Goal: Task Accomplishment & Management: Use online tool/utility

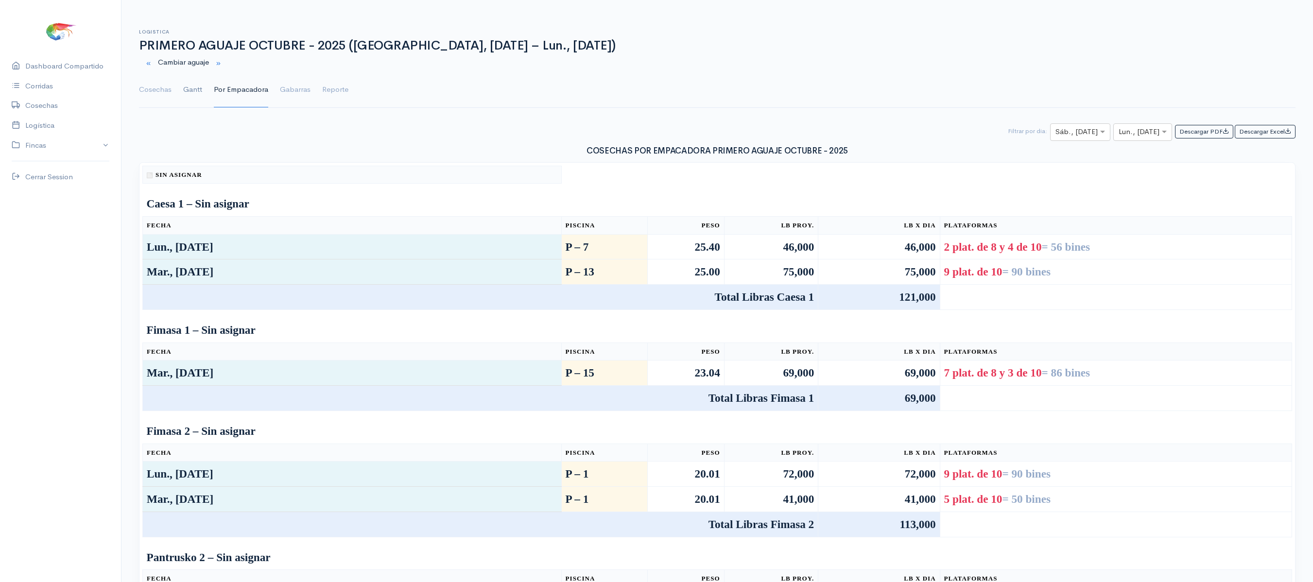
click at [187, 86] on link "Gantt" at bounding box center [192, 89] width 19 height 35
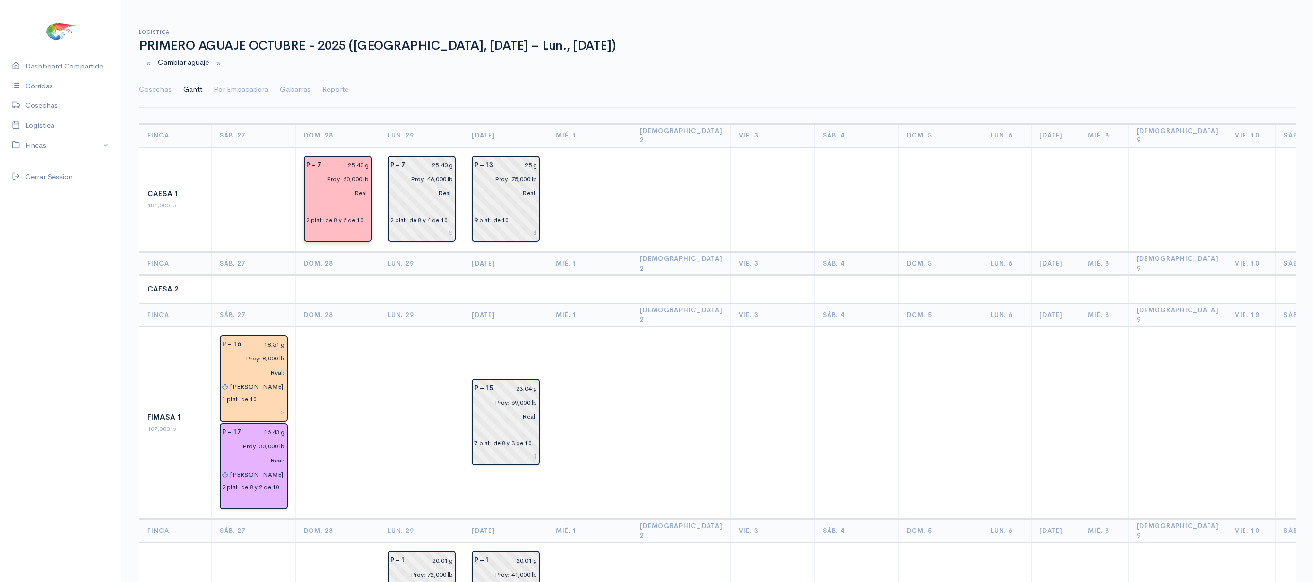
click at [342, 200] on input "text" at bounding box center [337, 207] width 63 height 14
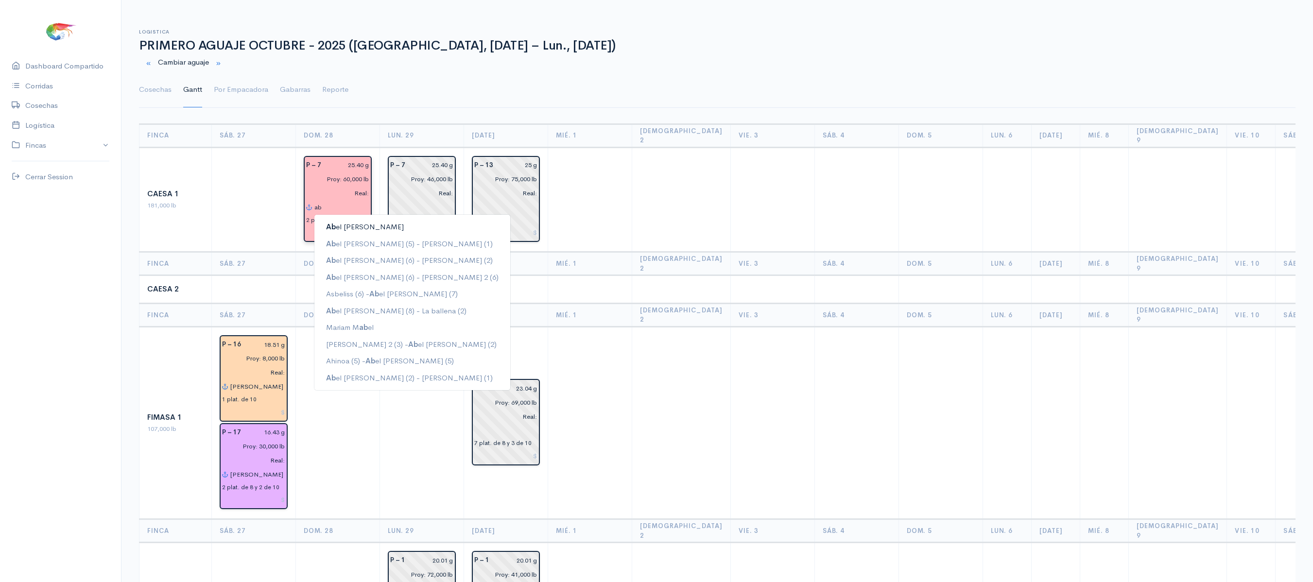
click at [346, 222] on ngb-highlight "Ab el [PERSON_NAME]" at bounding box center [365, 226] width 78 height 9
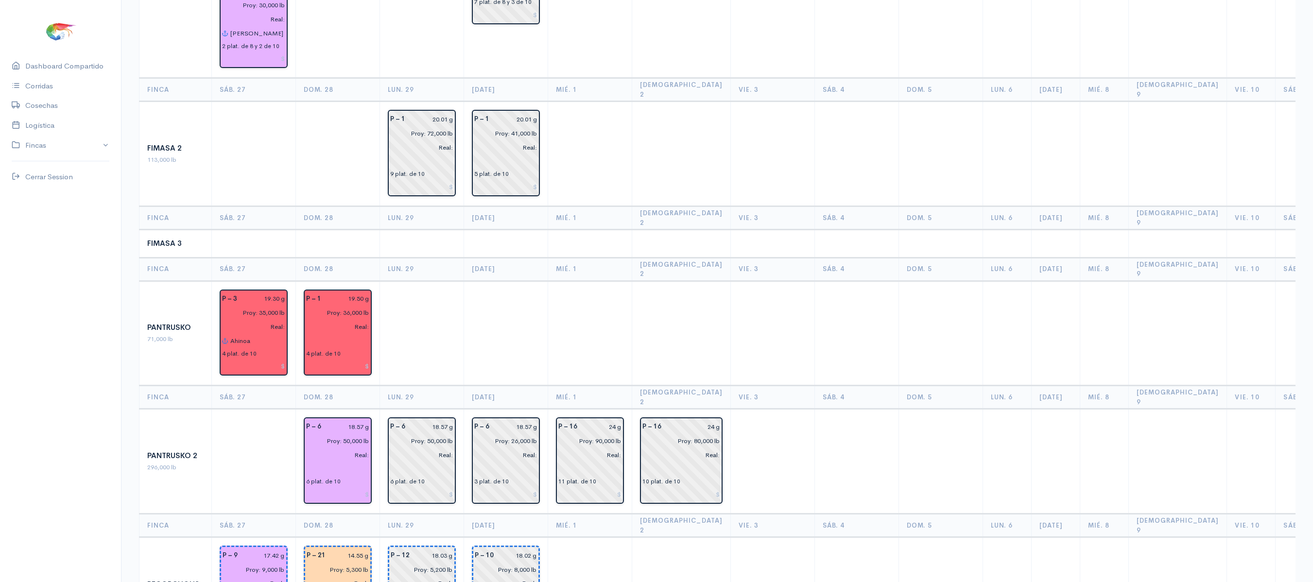
scroll to position [442, 0]
type input "[PERSON_NAME]"
click at [331, 333] on input "text" at bounding box center [337, 340] width 63 height 14
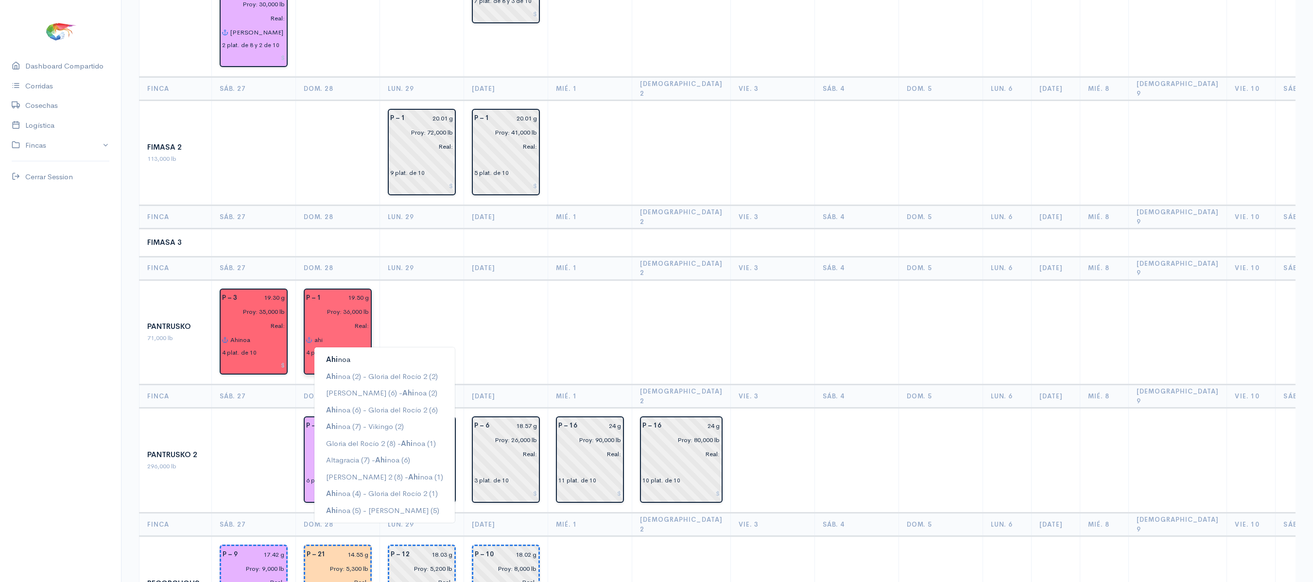
click at [329, 355] on span "Ahi" at bounding box center [332, 359] width 12 height 9
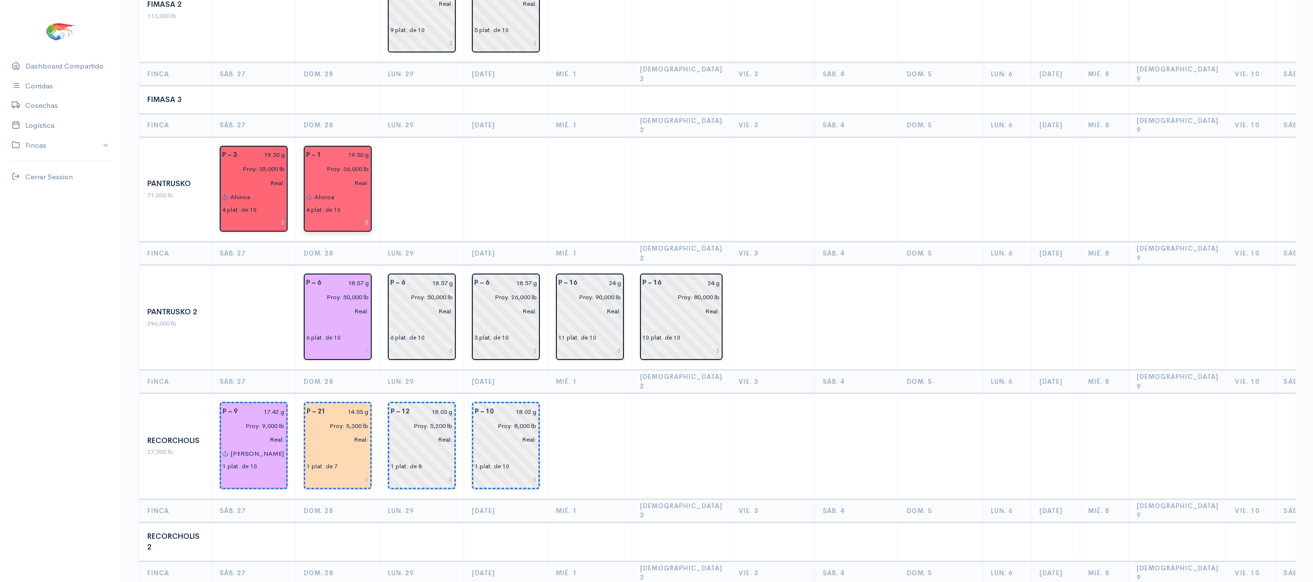
scroll to position [588, 0]
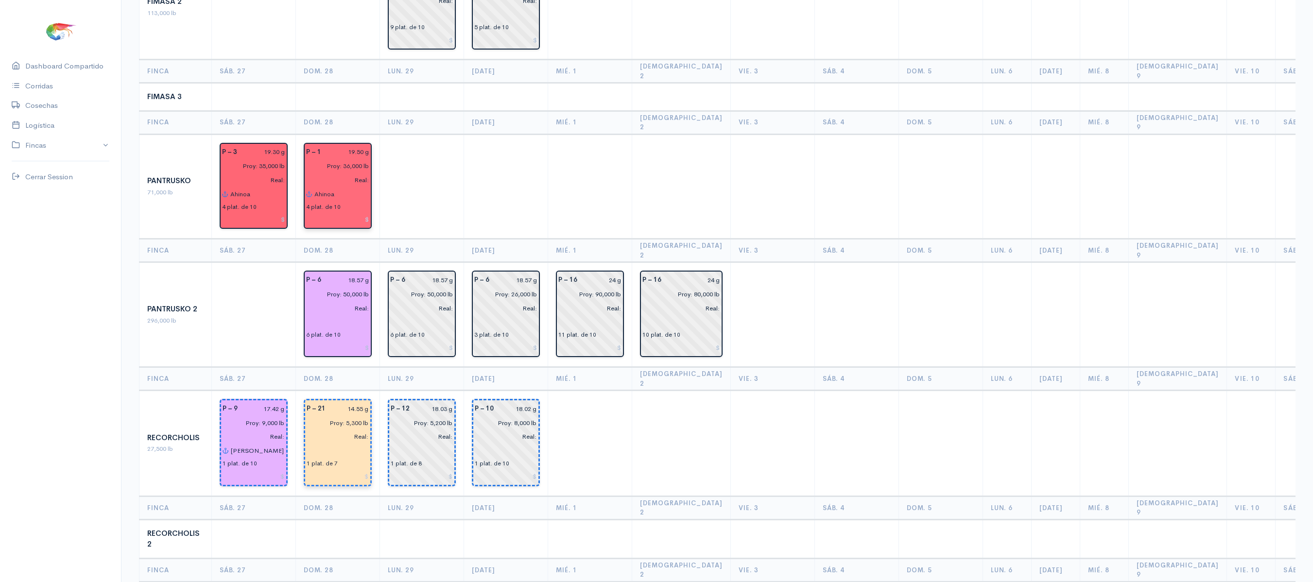
type input "Ahinoa"
click at [325, 430] on input "Real:" at bounding box center [335, 437] width 68 height 14
click at [318, 444] on input "text" at bounding box center [338, 451] width 62 height 14
click at [334, 465] on span "Ahi" at bounding box center [332, 469] width 12 height 9
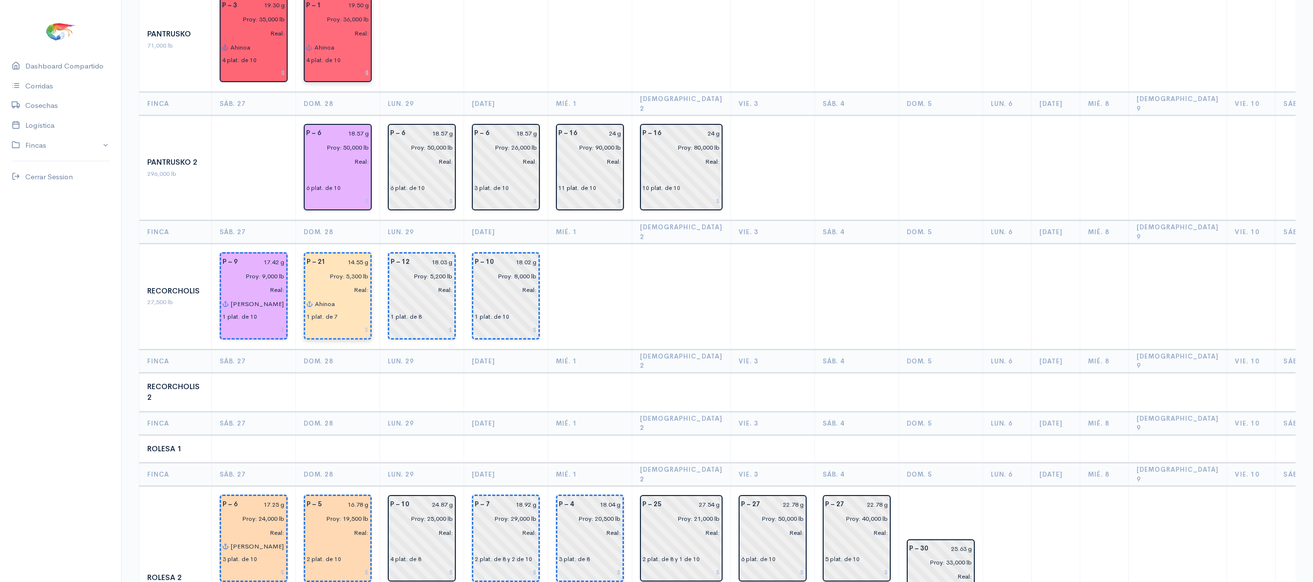
scroll to position [736, 0]
type input "Ahinoa"
click at [325, 539] on input "text" at bounding box center [338, 546] width 62 height 14
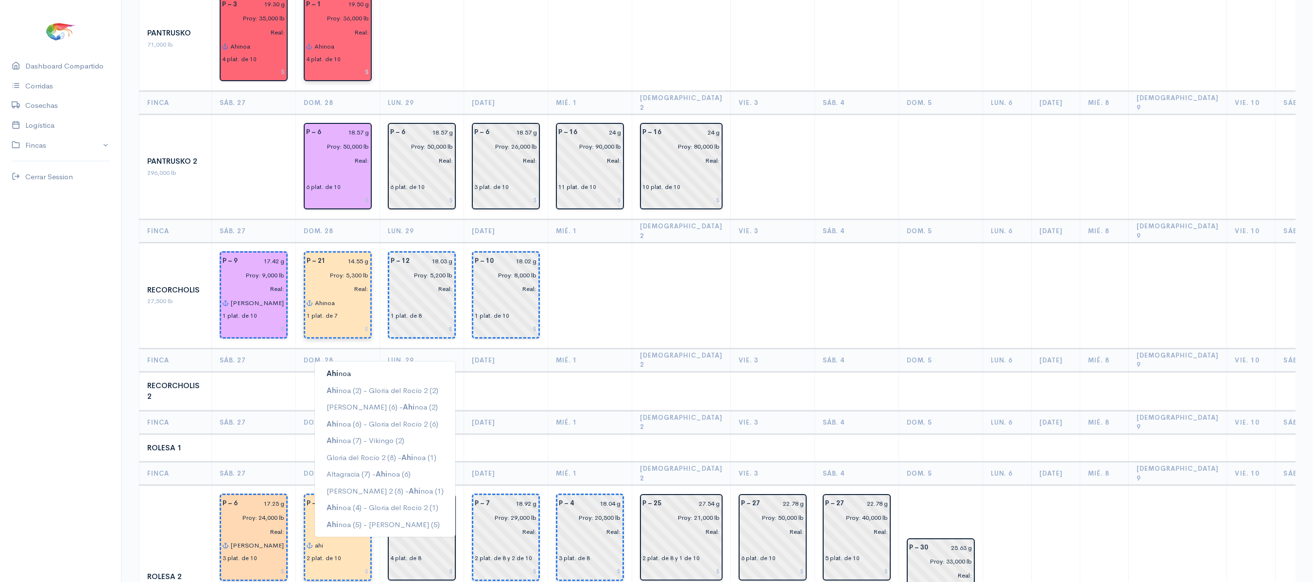
click at [346, 369] on ngb-highlight "Ahi noa" at bounding box center [338, 373] width 24 height 9
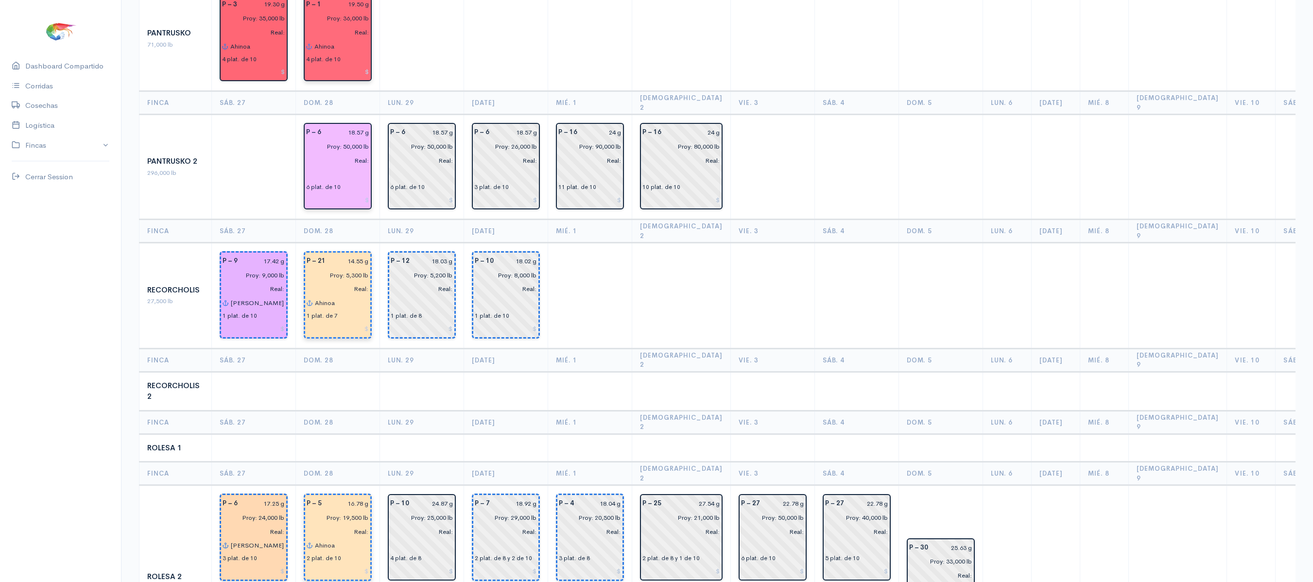
type input "Ahinoa"
click at [324, 168] on input "text" at bounding box center [337, 175] width 63 height 14
click at [324, 168] on input "l" at bounding box center [337, 175] width 63 height 14
click at [334, 223] on ngb-highlight "La ballena" at bounding box center [342, 227] width 33 height 9
type input "La ballena"
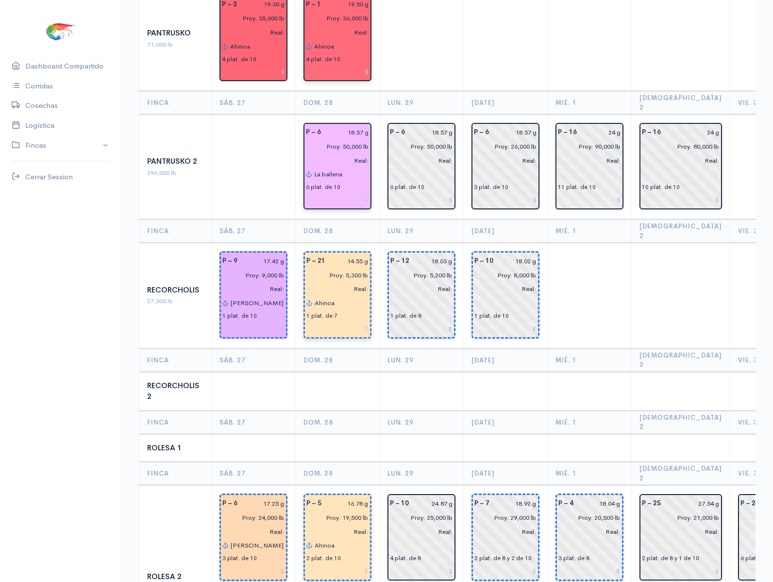
click at [715, 115] on td "P – 16 24 g Proy: 80,000 lb Real: 10 plat. de 10" at bounding box center [681, 167] width 99 height 105
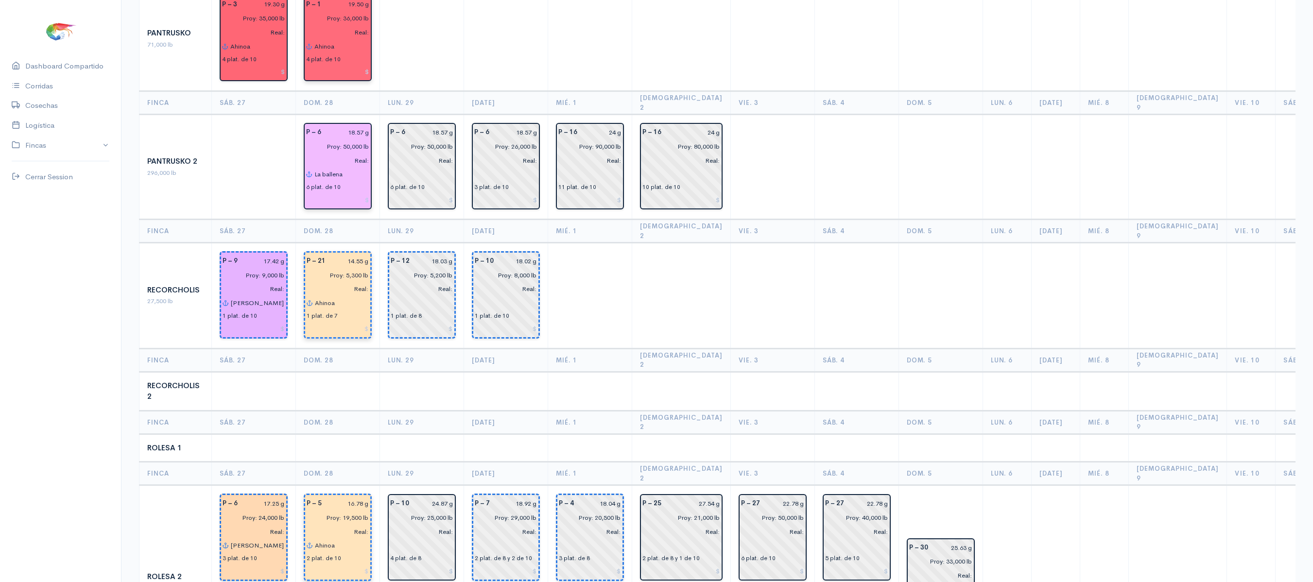
type input "l"
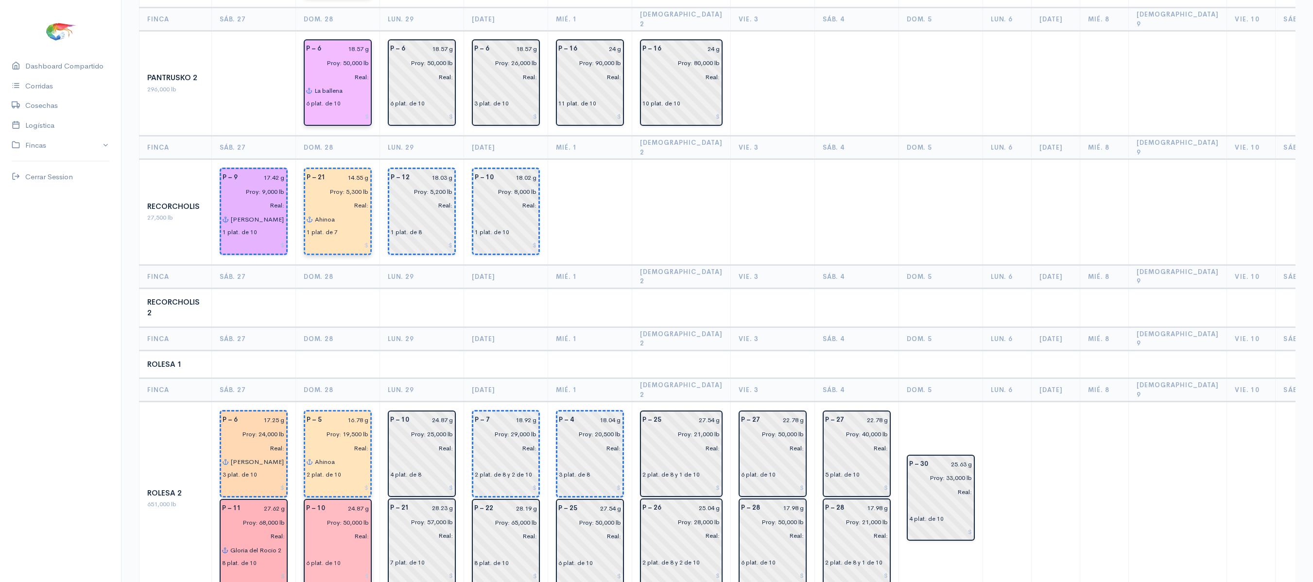
scroll to position [837, 0]
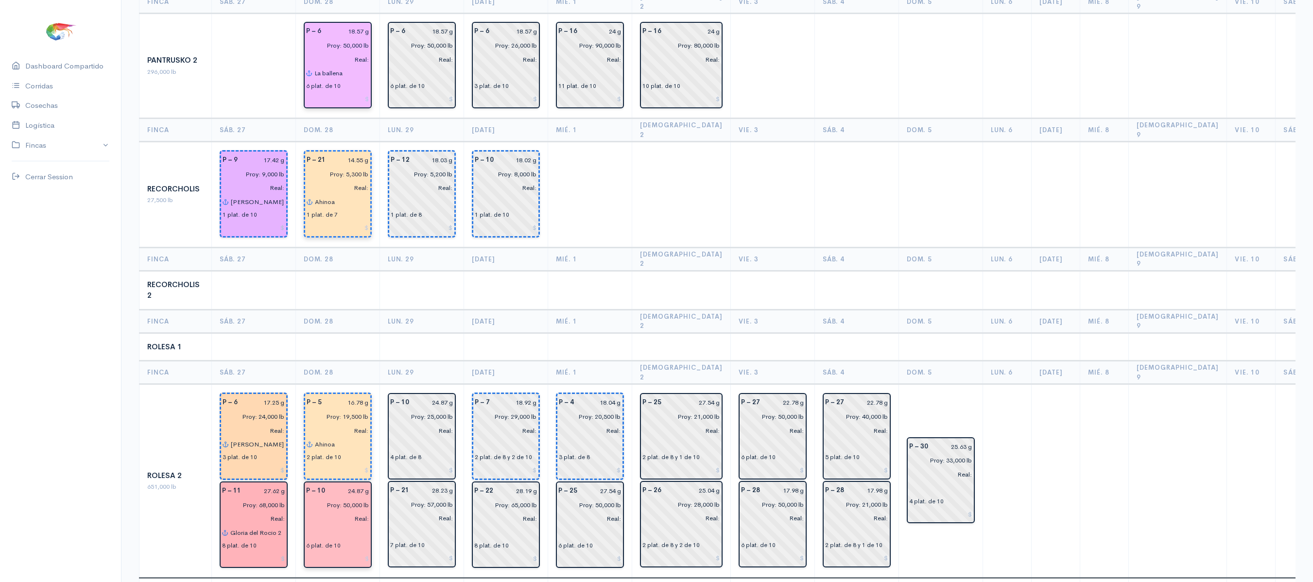
click at [546, 384] on td "P – 7 18.92 g Proy: 29,000 lb Real: 2 plat. de 8 y 2 de 10 P – 22 28.19 g Proy:…" at bounding box center [506, 481] width 84 height 194
click at [342, 526] on input "text" at bounding box center [337, 533] width 63 height 14
click at [340, 548] on ngb-highlight "Il Pippo" at bounding box center [338, 552] width 24 height 9
type input "Il Pippo"
click at [435, 309] on th "Lun. 29" at bounding box center [422, 320] width 84 height 23
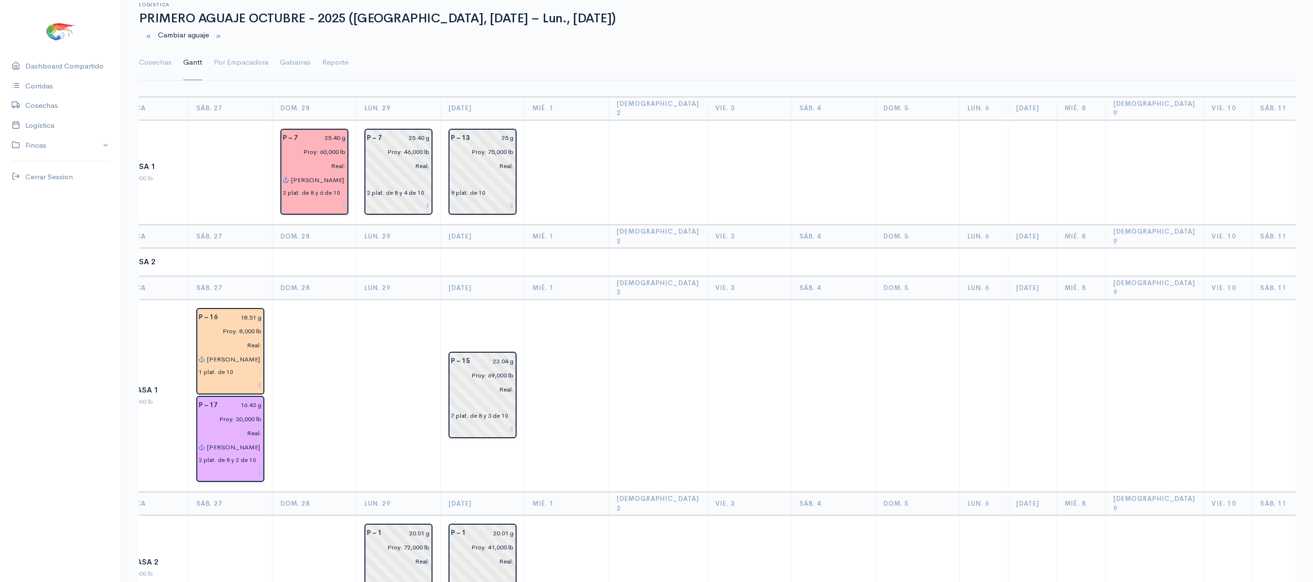
scroll to position [0, 0]
